Goal: Transaction & Acquisition: Purchase product/service

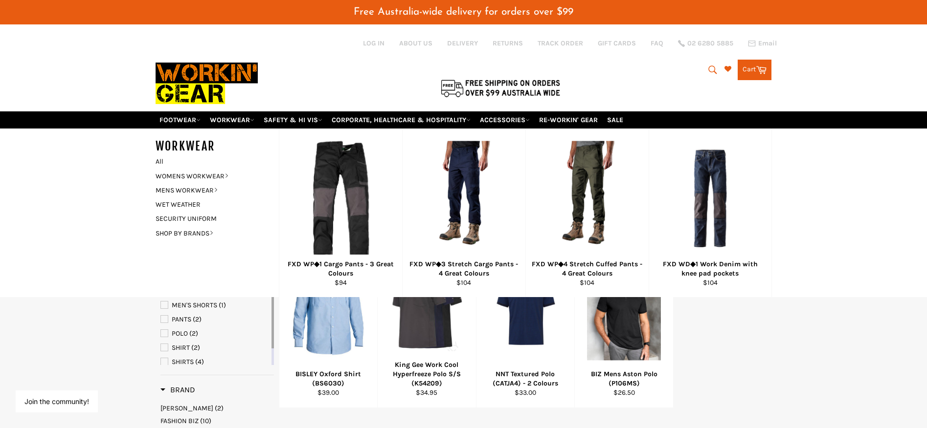
select select "**********"
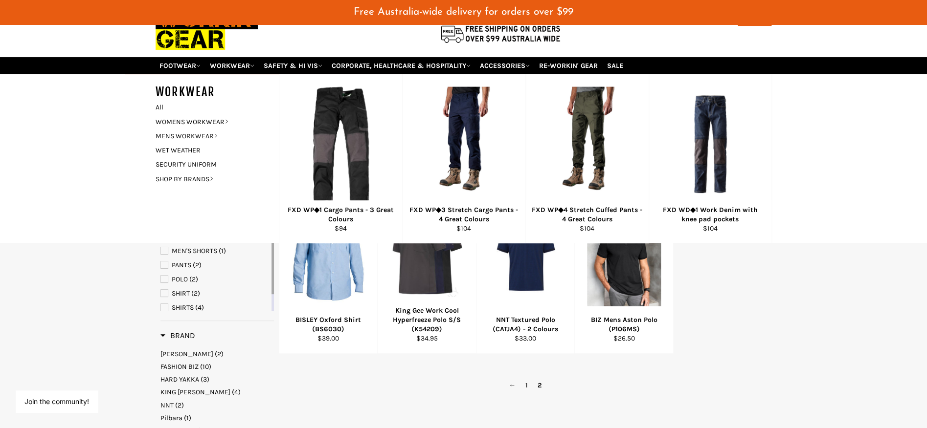
scroll to position [55, 0]
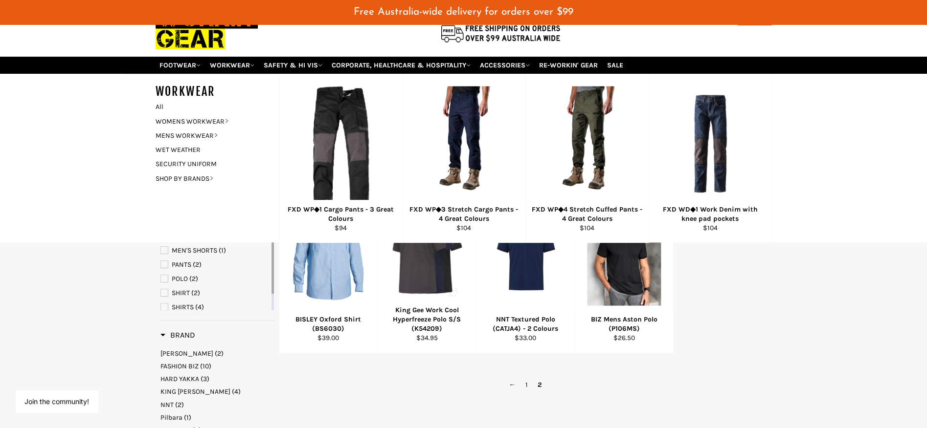
click at [539, 379] on span "2" at bounding box center [540, 385] width 14 height 14
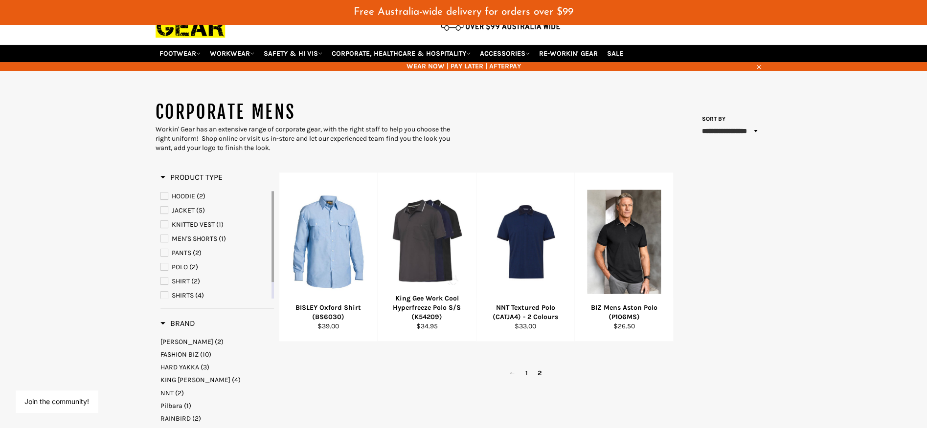
scroll to position [70, 0]
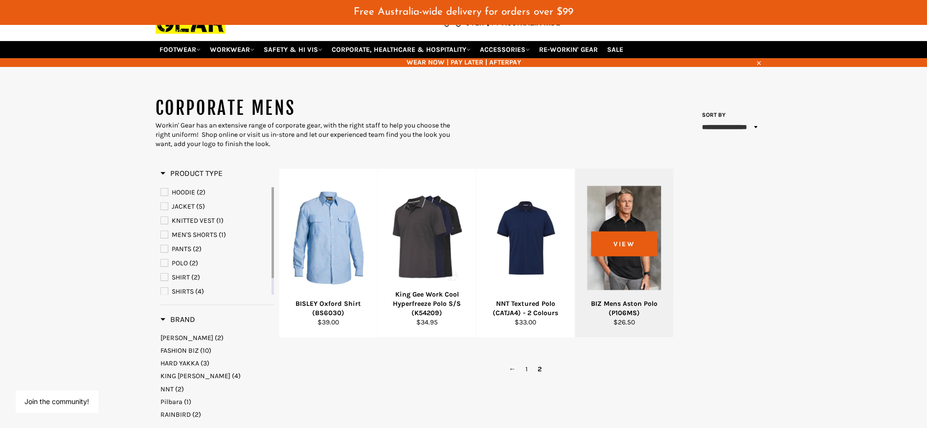
click at [633, 218] on div at bounding box center [624, 238] width 74 height 115
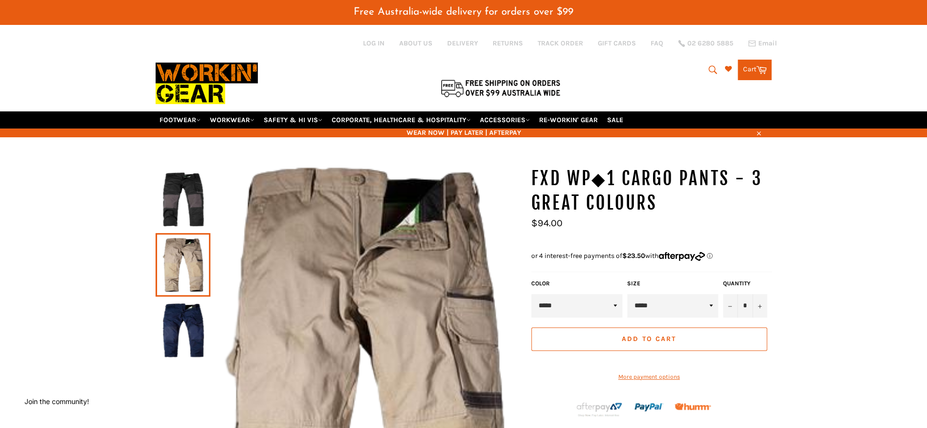
click at [195, 314] on img at bounding box center [182, 331] width 45 height 54
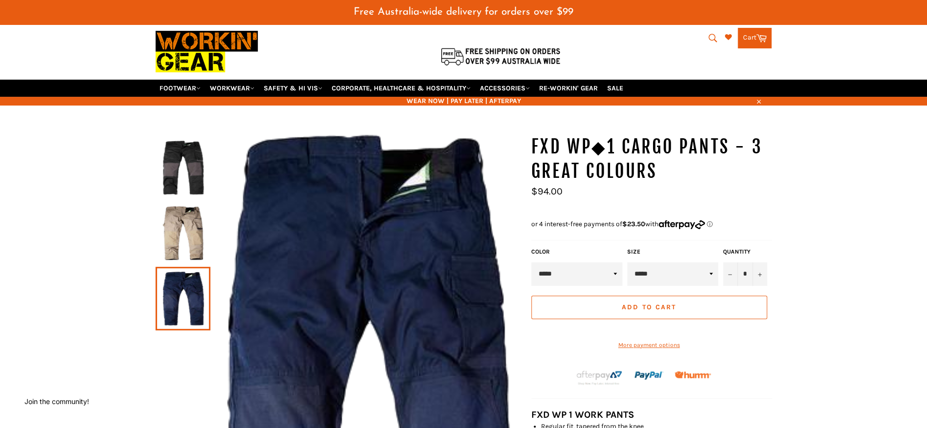
scroll to position [31, 0]
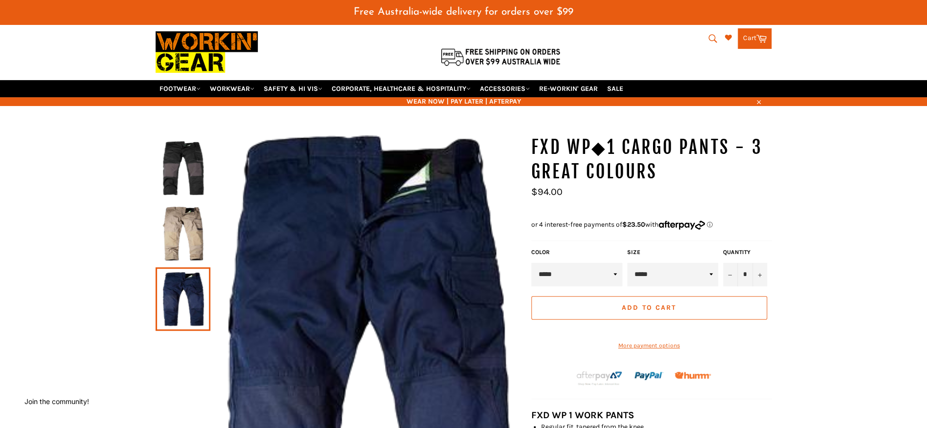
click at [178, 218] on img at bounding box center [182, 234] width 45 height 54
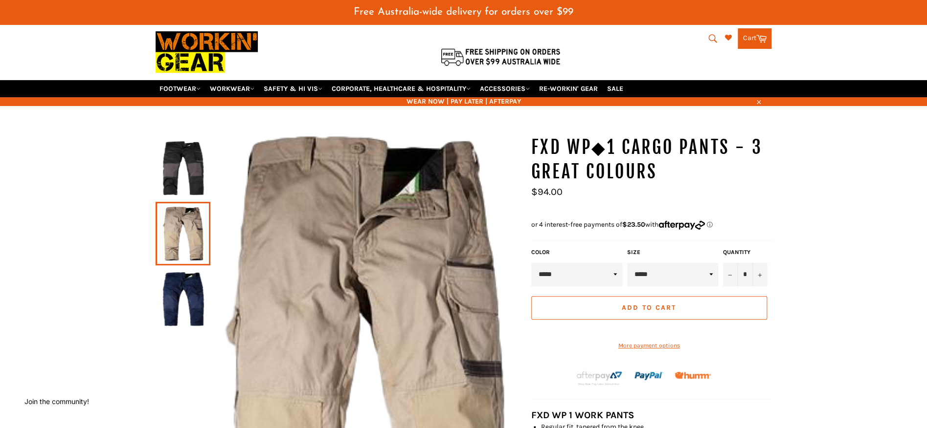
click at [184, 157] on img at bounding box center [182, 168] width 45 height 54
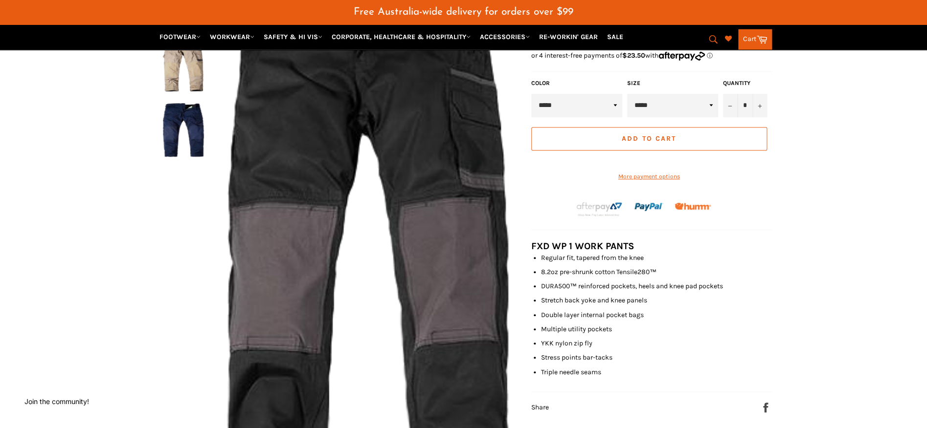
scroll to position [203, 0]
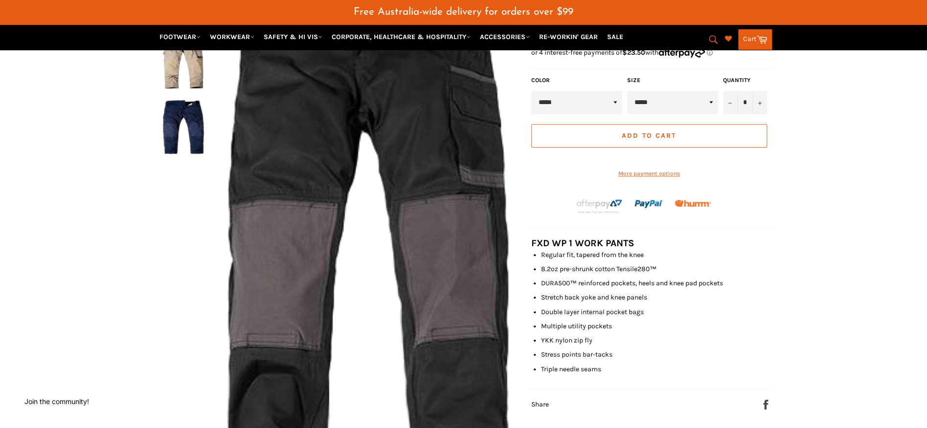
click at [180, 121] on img at bounding box center [182, 127] width 45 height 54
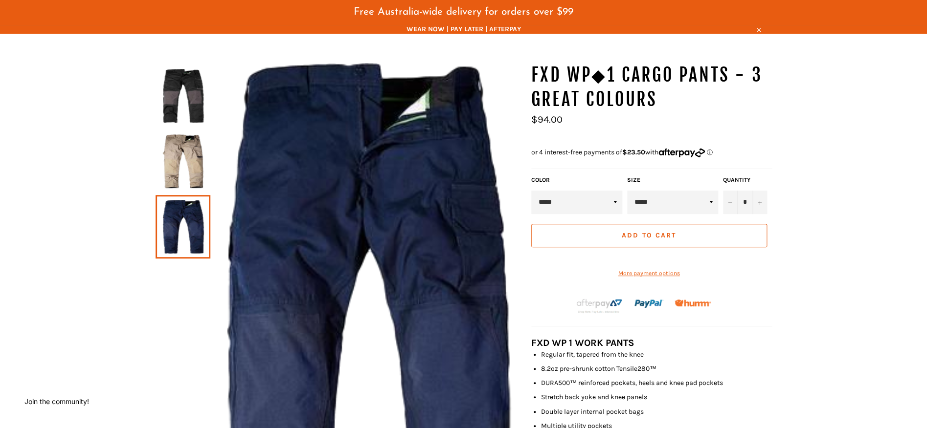
scroll to position [133, 0]
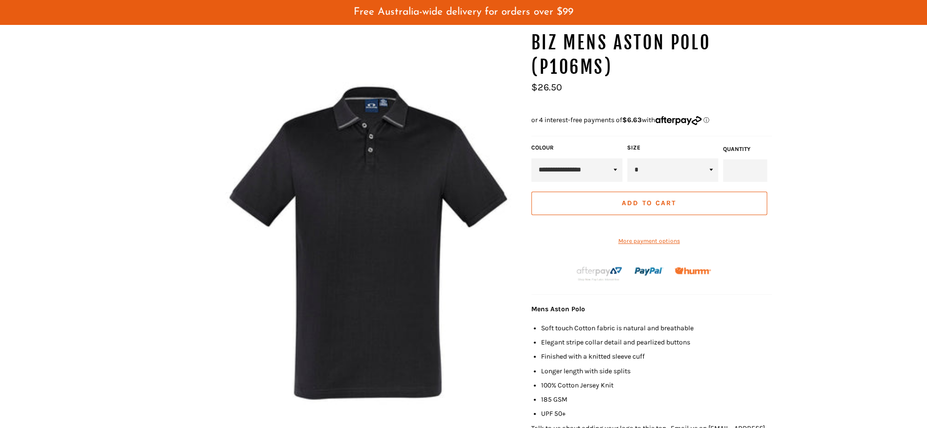
scroll to position [126, 0]
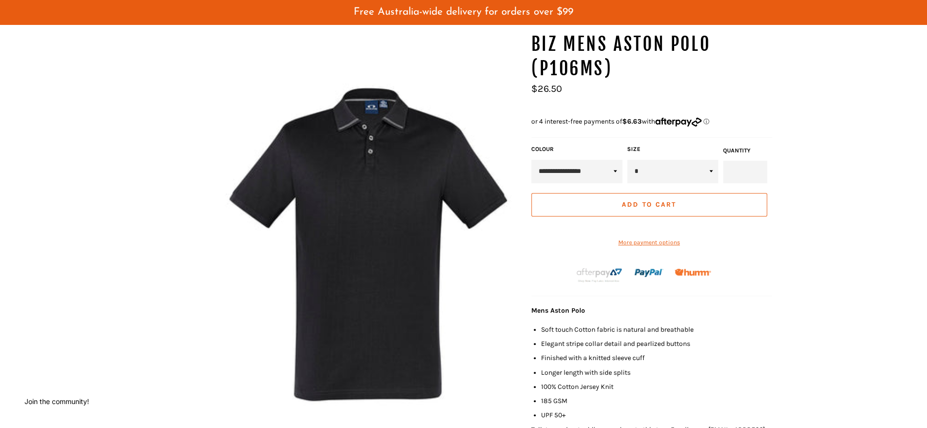
select select "**********"
click option "**********" at bounding box center [0, 0] width 0 height 0
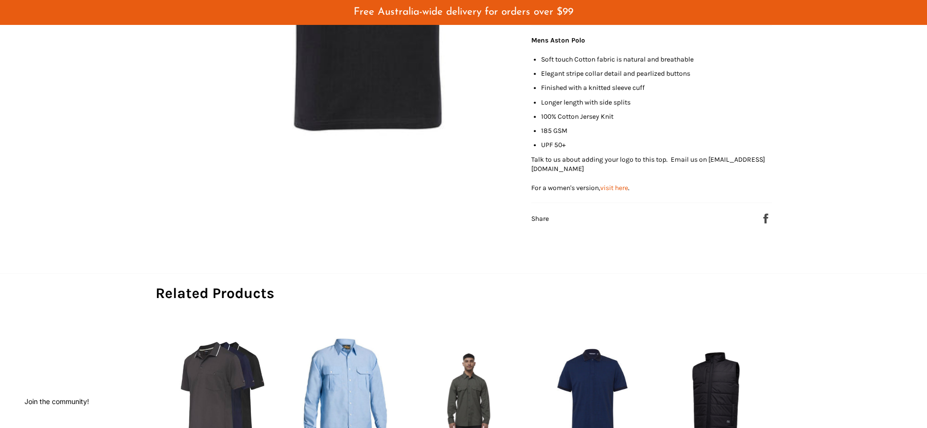
scroll to position [486, 0]
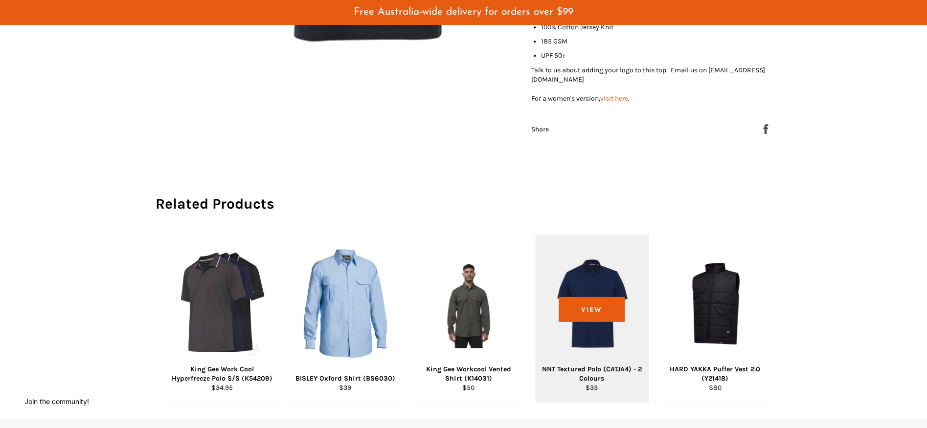
click at [600, 294] on div "View" at bounding box center [591, 318] width 113 height 169
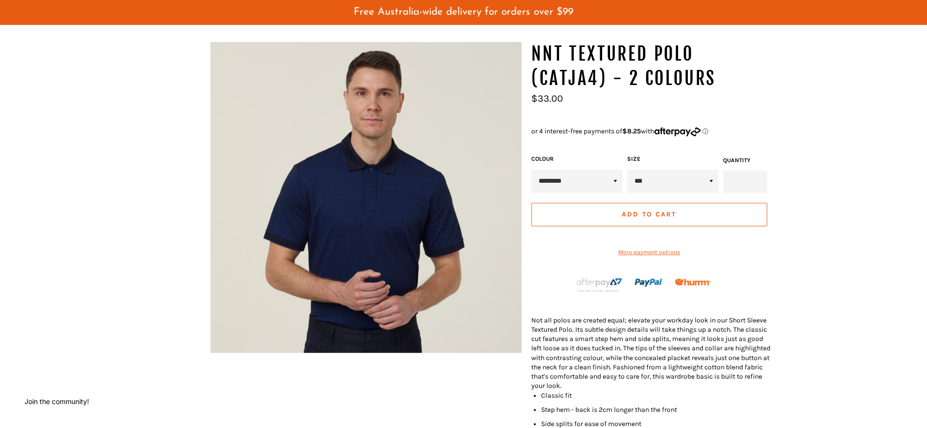
scroll to position [79, 0]
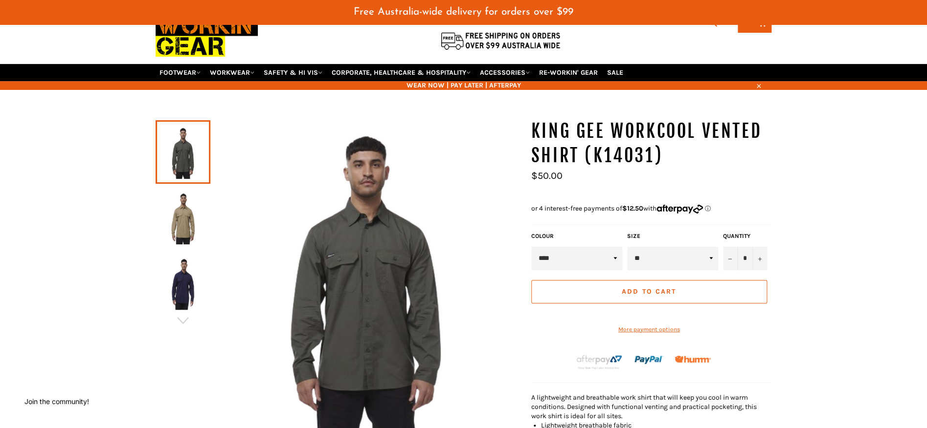
scroll to position [47, 0]
click at [181, 274] on img at bounding box center [182, 283] width 45 height 54
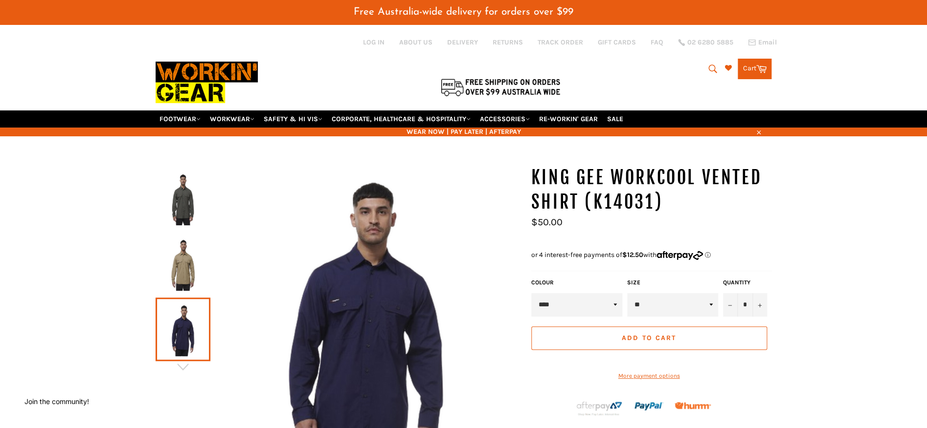
scroll to position [0, 0]
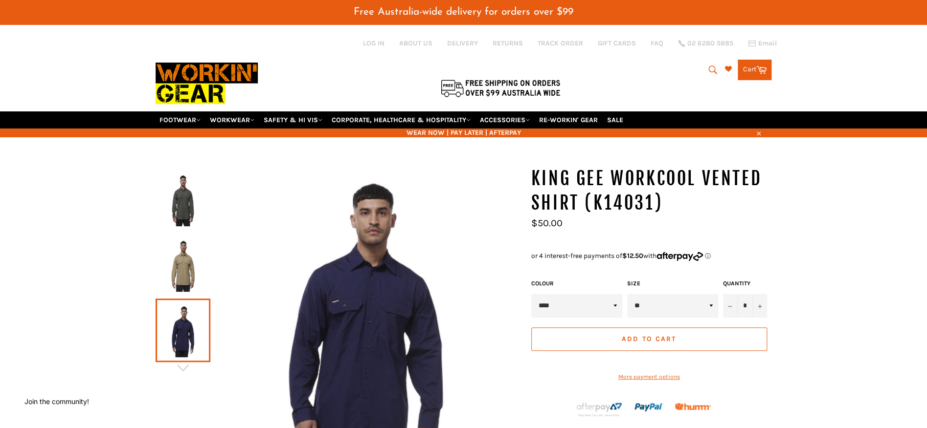
click at [190, 263] on img at bounding box center [182, 265] width 45 height 54
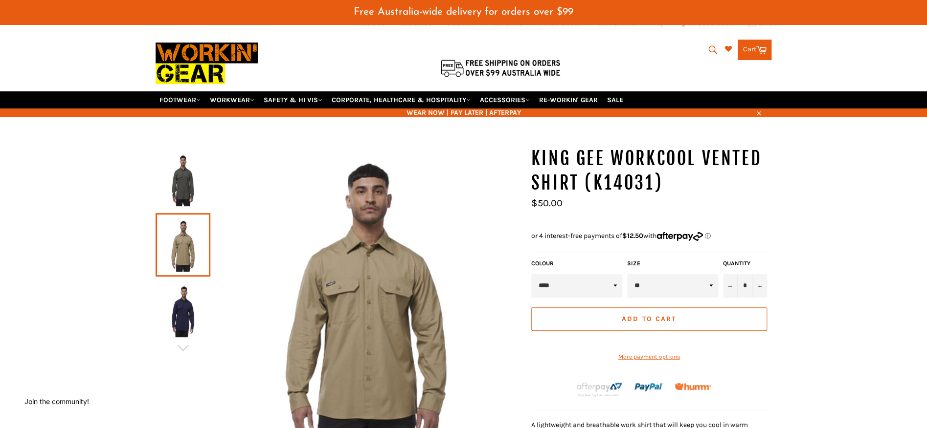
scroll to position [78, 0]
